Goal: Information Seeking & Learning: Learn about a topic

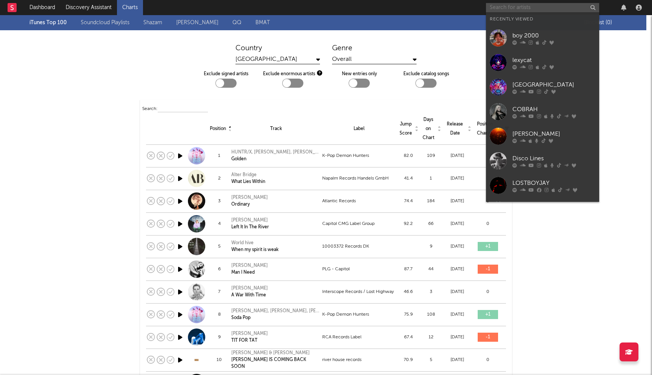
click at [517, 8] on input "text" at bounding box center [542, 7] width 113 height 9
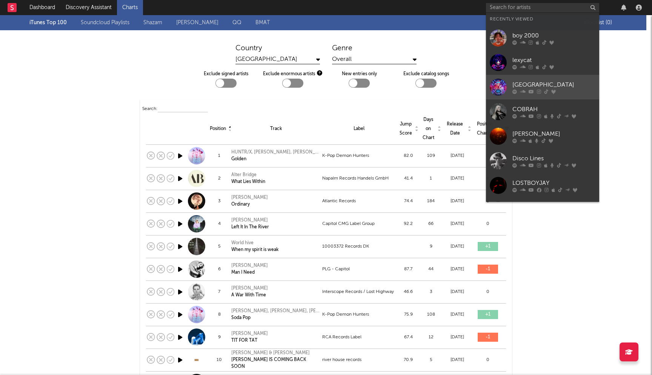
click at [502, 83] on div at bounding box center [498, 87] width 17 height 17
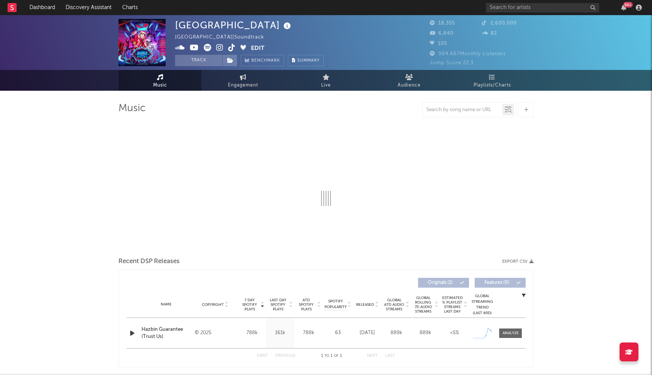
select select "1w"
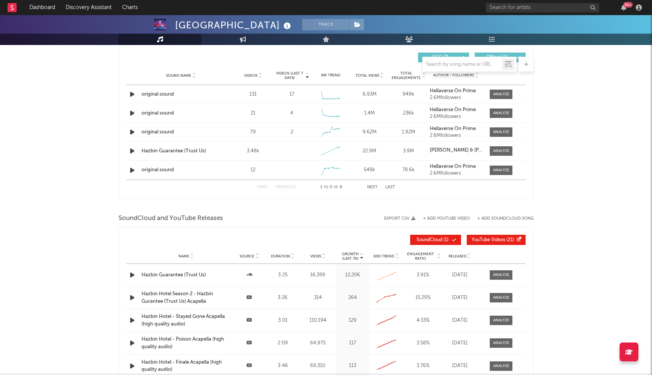
scroll to position [409, 0]
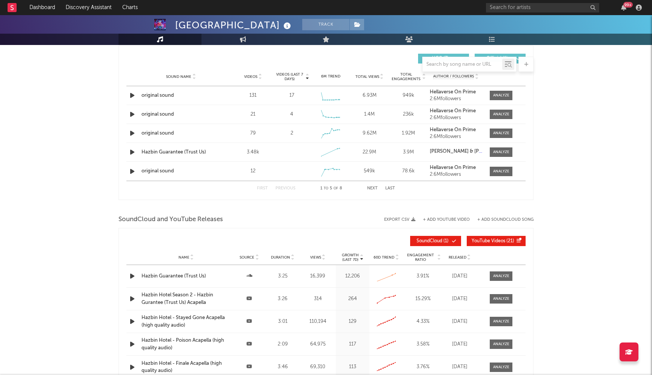
click at [370, 188] on button "Next" at bounding box center [372, 188] width 11 height 4
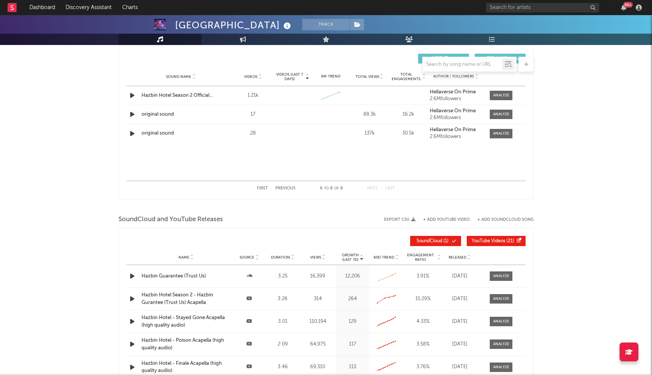
click at [278, 187] on button "Previous" at bounding box center [286, 188] width 20 height 4
